Goal: Task Accomplishment & Management: Complete application form

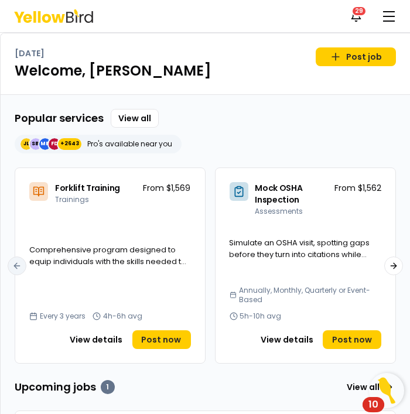
click at [382, 29] on div "Notifications 29 EB" at bounding box center [205, 16] width 410 height 32
click at [395, 16] on button "button" at bounding box center [388, 16] width 23 height 23
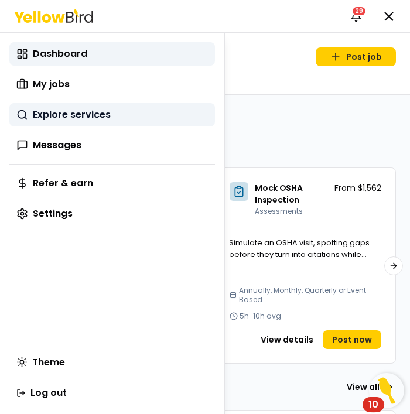
click at [111, 110] on link "Explore services" at bounding box center [112, 114] width 206 height 23
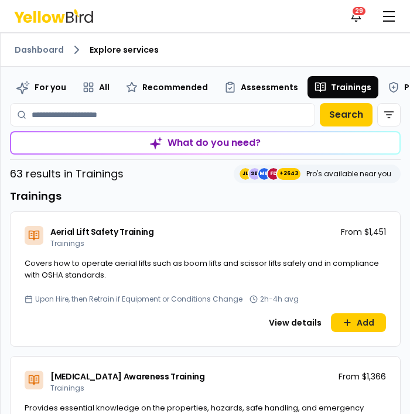
scroll to position [2, 0]
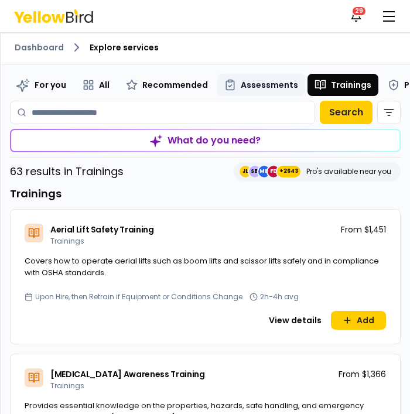
click at [261, 87] on span "Assessments" at bounding box center [269, 85] width 57 height 12
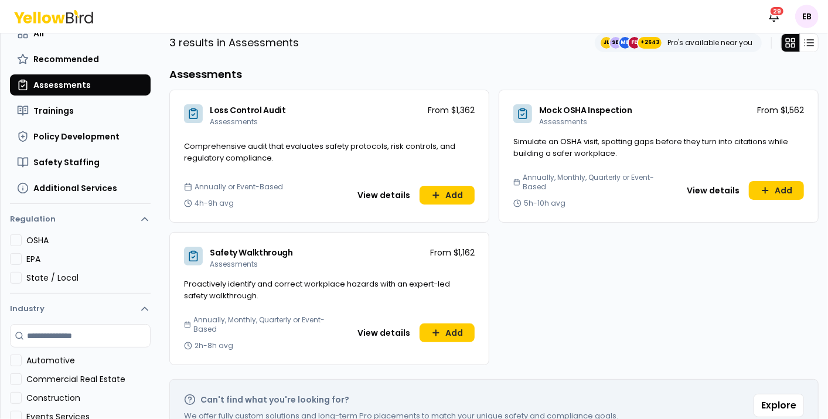
scroll to position [80, 0]
click at [410, 188] on button "View details" at bounding box center [713, 190] width 67 height 19
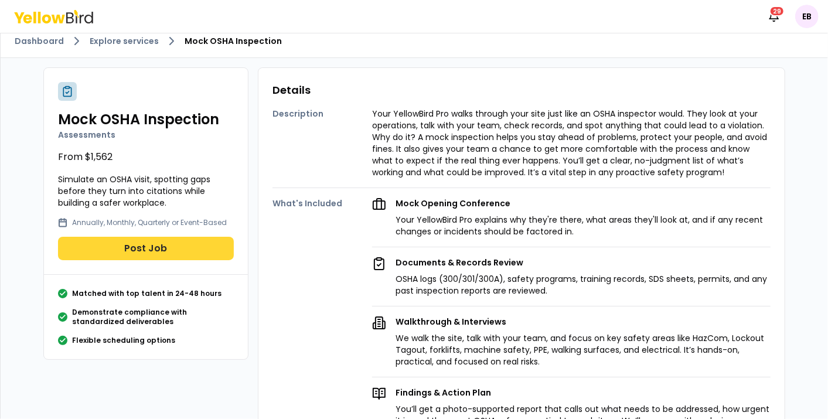
click at [172, 253] on button "Post Job" at bounding box center [146, 248] width 176 height 23
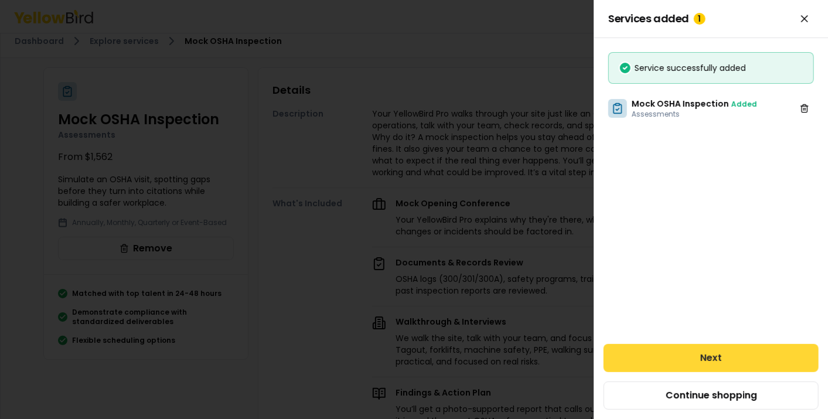
click at [410, 354] on button "Next" at bounding box center [711, 358] width 215 height 28
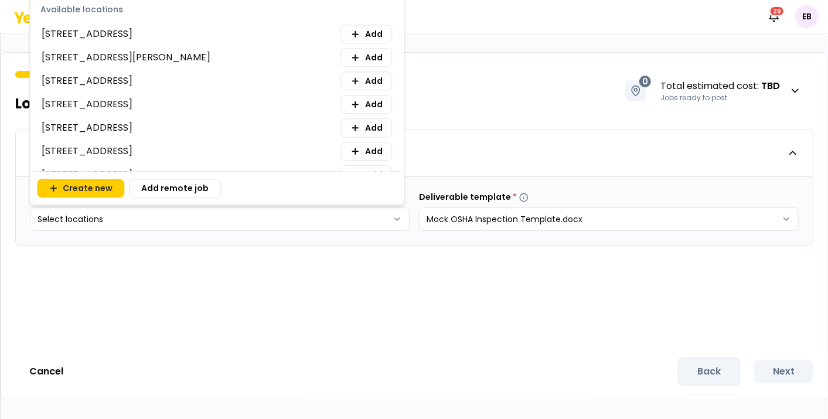
click at [359, 28] on body "Notifications 29 EB 1 of 2 Location & service details 0 Total estimated cost : …" at bounding box center [414, 209] width 828 height 419
click at [365, 28] on span "Add" at bounding box center [374, 34] width 18 height 12
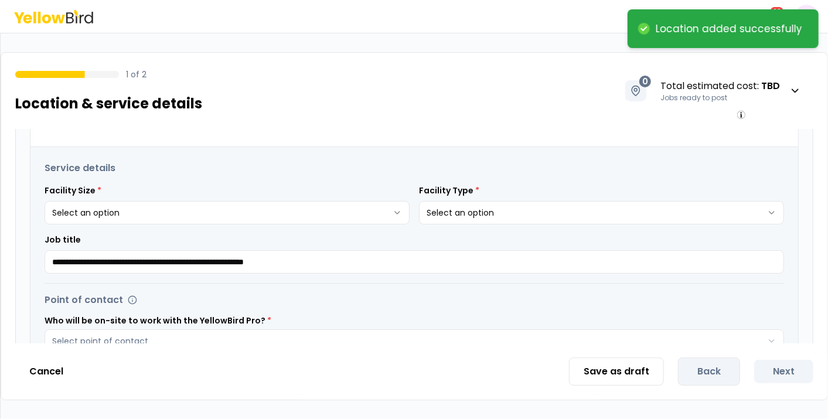
scroll to position [217, 0]
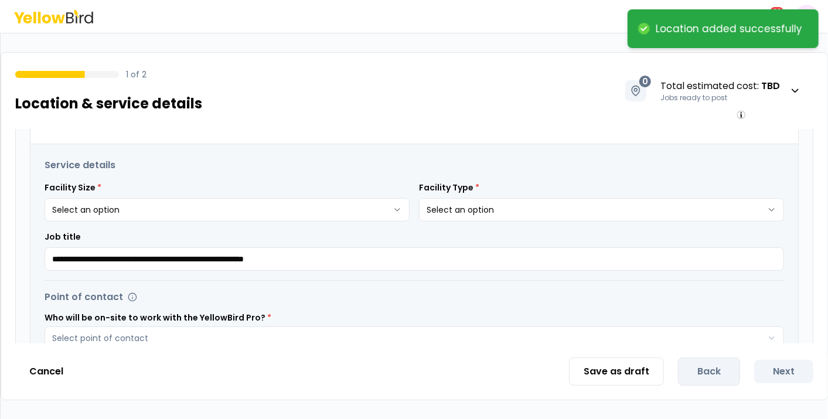
click at [284, 207] on html "**********" at bounding box center [414, 209] width 828 height 419
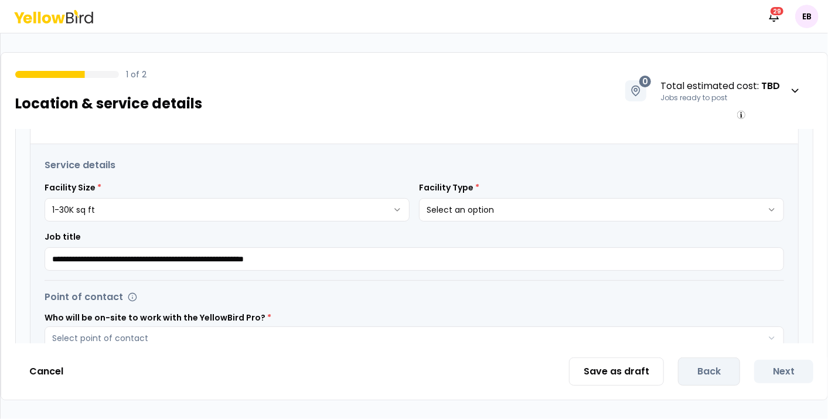
click at [410, 208] on html "**********" at bounding box center [414, 209] width 828 height 419
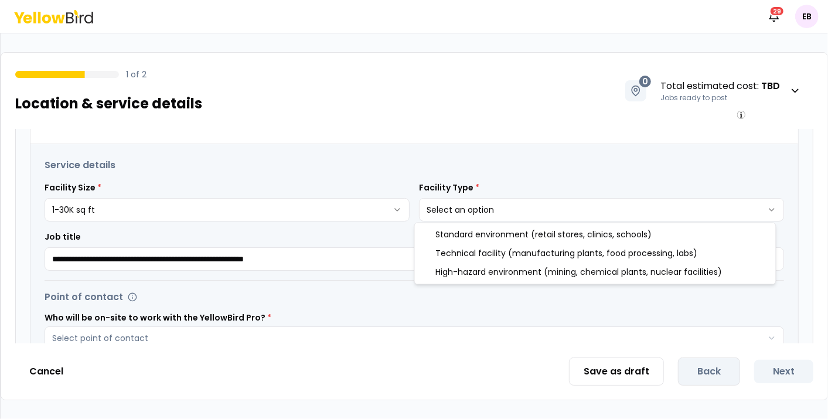
select select "*"
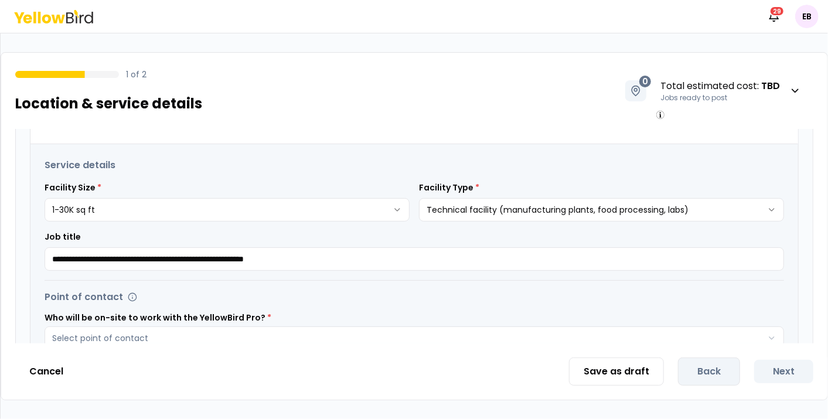
click at [410, 288] on div "**********" at bounding box center [414, 378] width 768 height 468
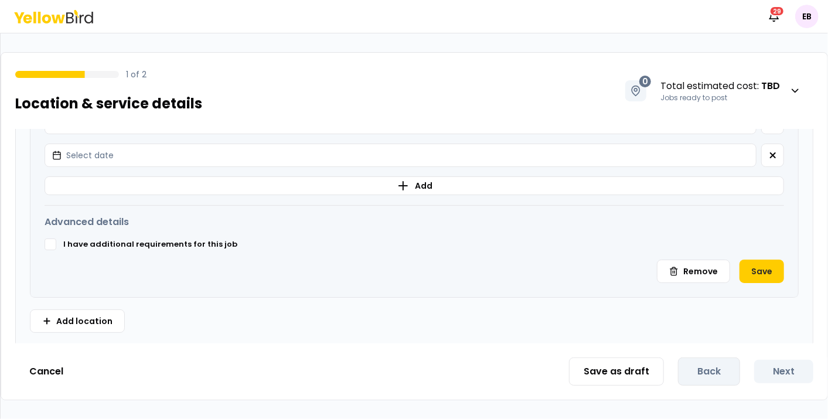
scroll to position [532, 0]
click at [410, 276] on button "Remove" at bounding box center [693, 271] width 73 height 23
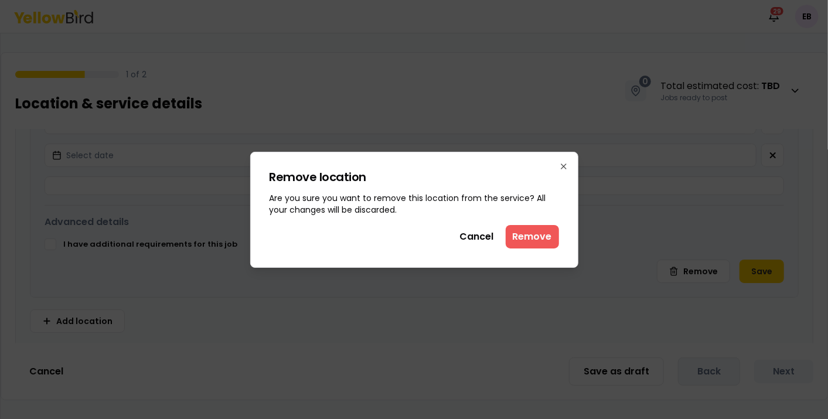
click at [410, 234] on button "Remove" at bounding box center [532, 236] width 53 height 23
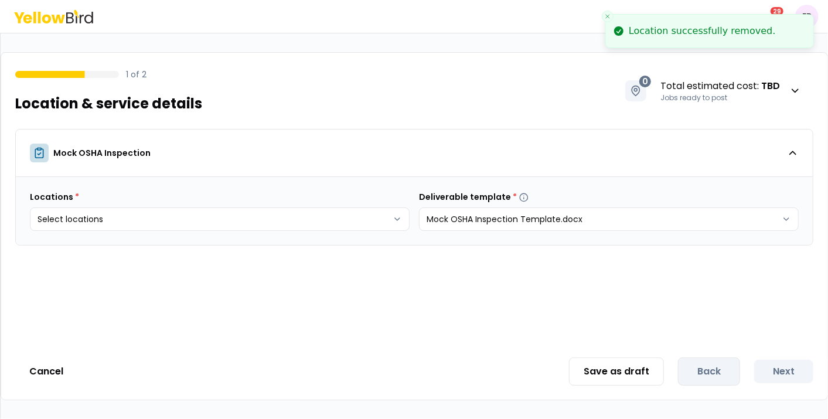
scroll to position [0, 0]
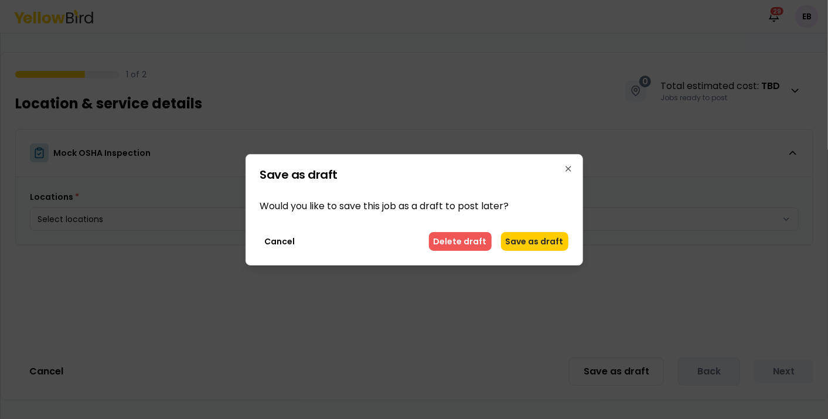
click at [410, 237] on button "Delete draft" at bounding box center [460, 241] width 63 height 19
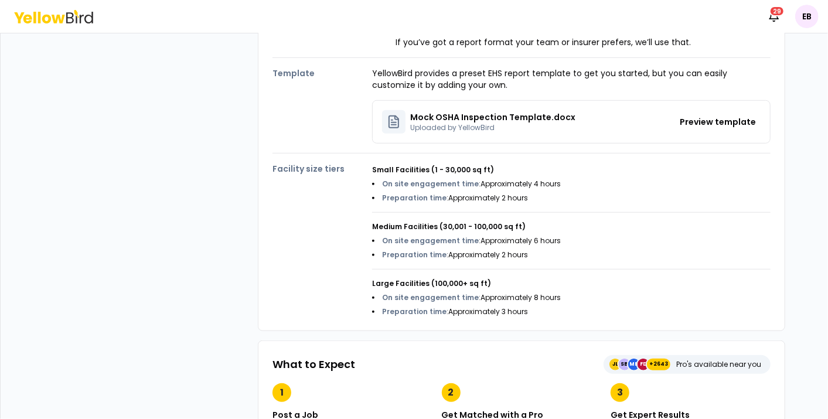
scroll to position [447, 0]
click at [410, 117] on button "Preview template" at bounding box center [718, 122] width 86 height 19
click at [410, 125] on button "Preview template" at bounding box center [718, 122] width 86 height 19
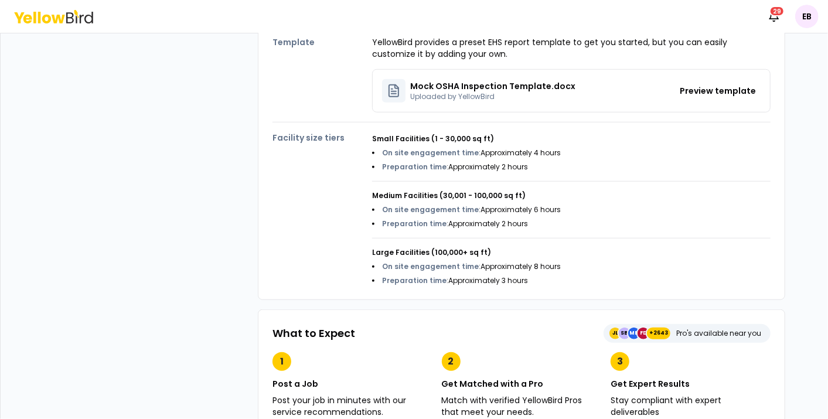
scroll to position [482, 0]
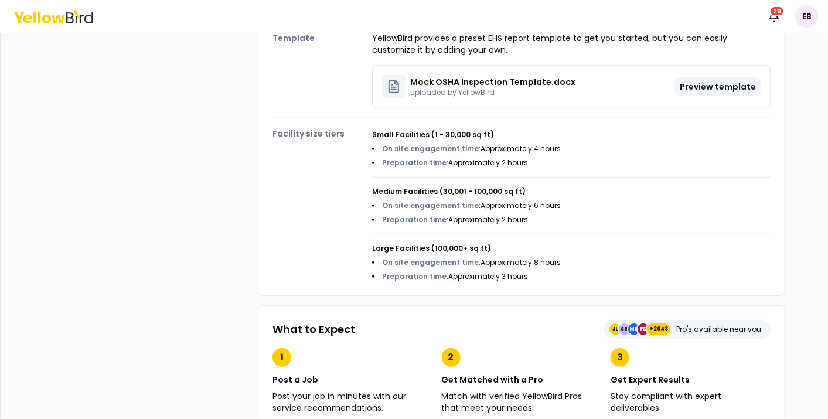
click at [410, 80] on button "Preview template" at bounding box center [718, 86] width 86 height 19
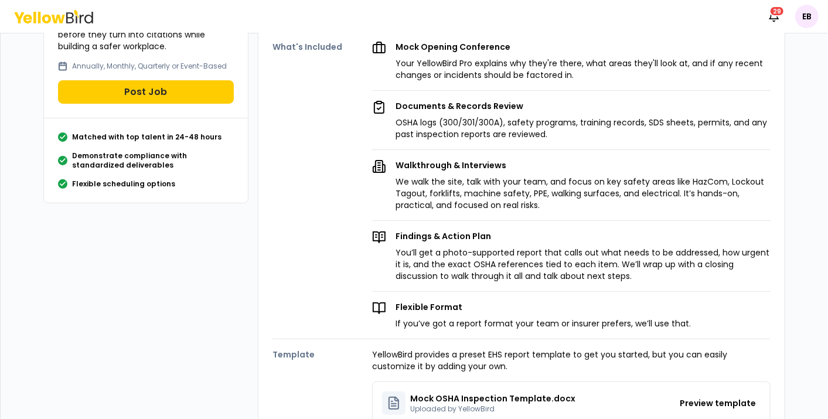
scroll to position [165, 0]
